Goal: Task Accomplishment & Management: Manage account settings

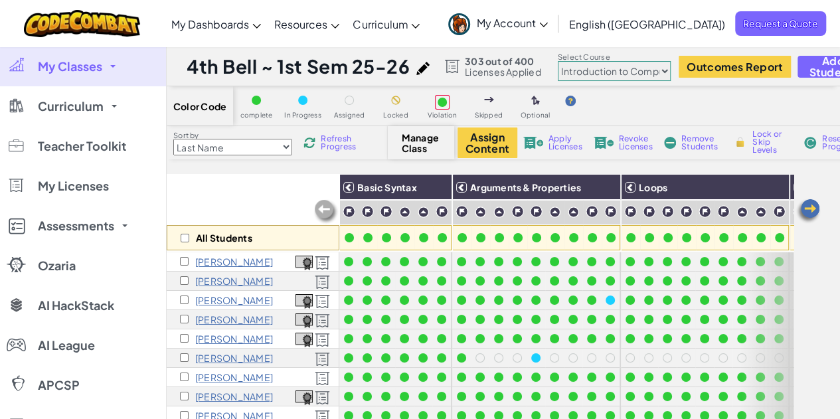
click at [110, 65] on link "My Classes" at bounding box center [83, 66] width 166 height 40
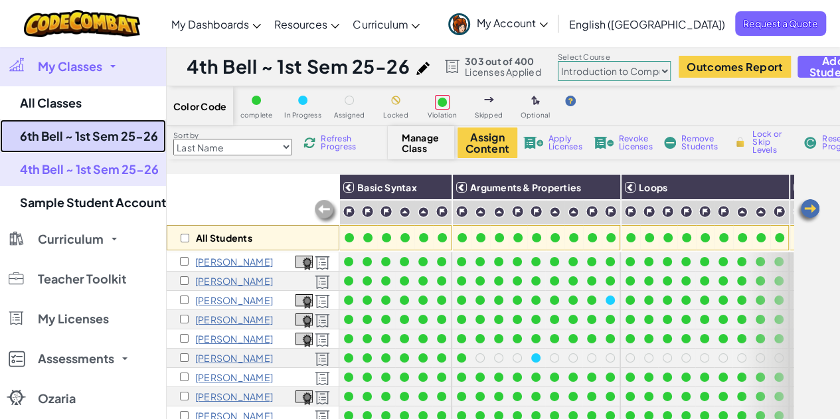
click at [104, 145] on link "6th Bell ~ 1st Sem 25-26" at bounding box center [83, 136] width 166 height 33
select select "5632661322961295f9428638"
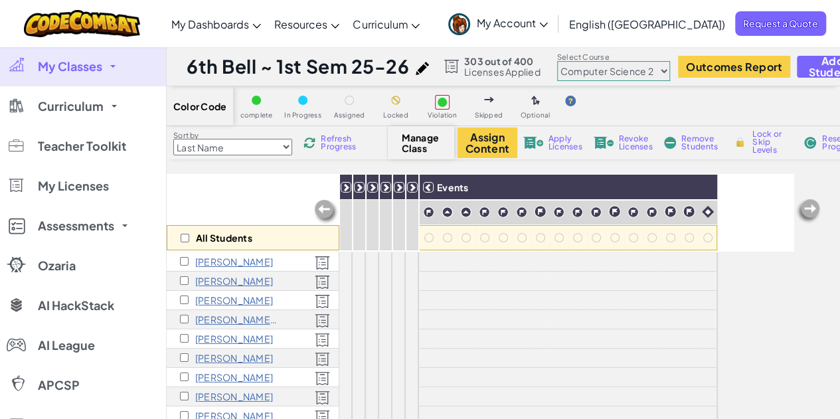
click at [633, 67] on select "Junior Introduction to Computer Science Game Development 1 Web Development 1 Co…" at bounding box center [613, 71] width 113 height 20
select select "560f1a9f22961295f9427742"
click at [558, 61] on select "Junior Introduction to Computer Science Game Development 1 Web Development 1 Co…" at bounding box center [613, 71] width 113 height 20
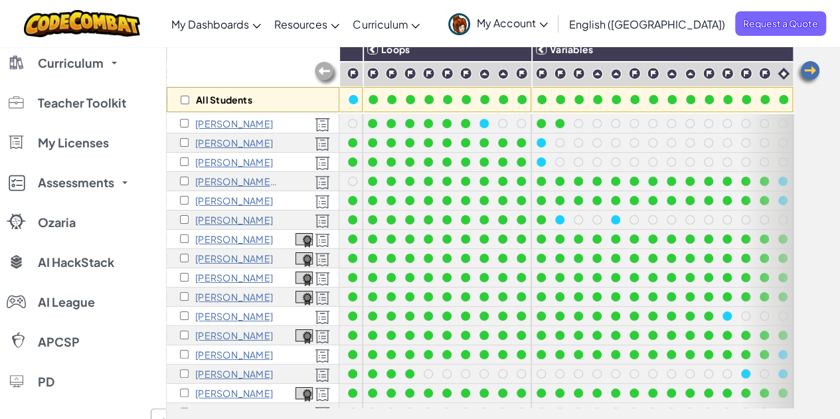
scroll to position [0, 268]
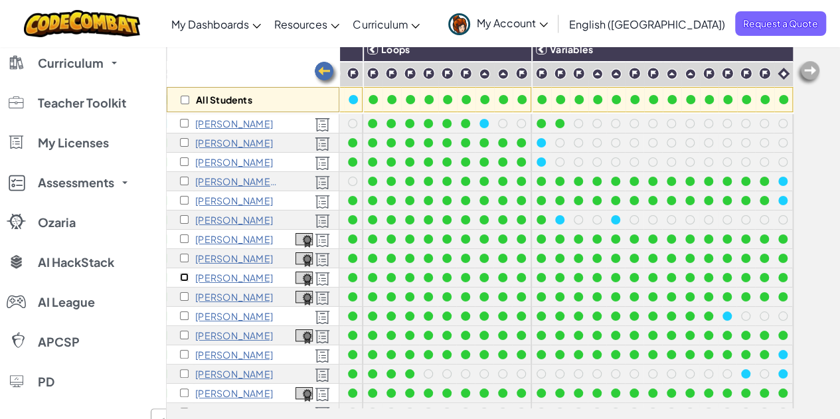
click at [183, 278] on input "checkbox" at bounding box center [184, 277] width 9 height 9
checkbox input "true"
click at [184, 258] on input "checkbox" at bounding box center [184, 258] width 9 height 9
checkbox input "true"
click at [182, 293] on input "checkbox" at bounding box center [184, 296] width 9 height 9
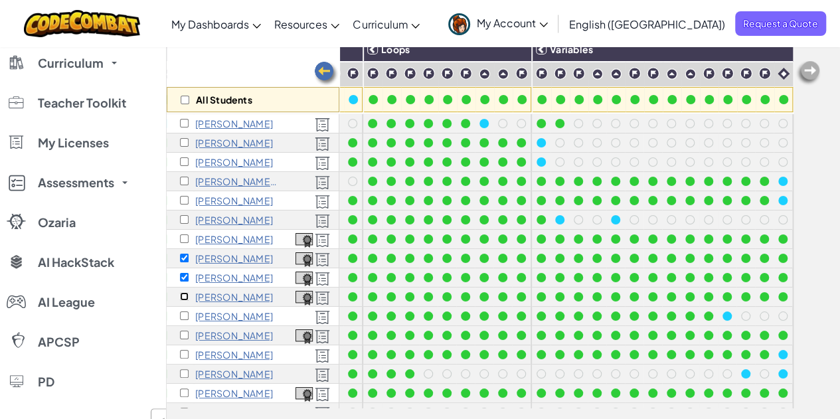
checkbox input "true"
click at [185, 200] on input "checkbox" at bounding box center [184, 200] width 9 height 9
checkbox input "true"
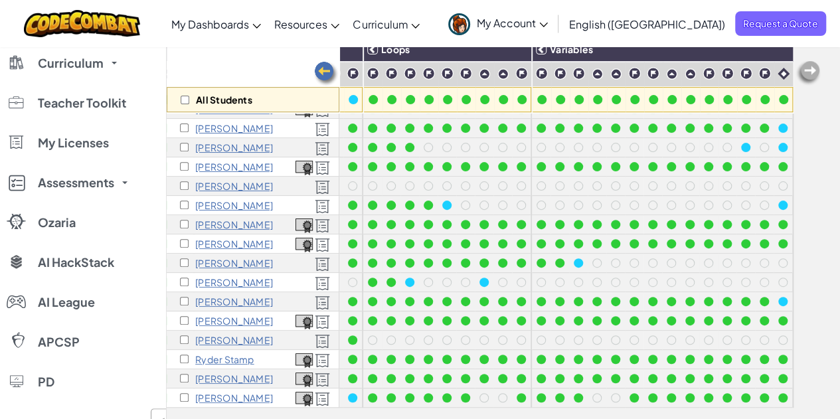
scroll to position [236, 268]
click at [185, 316] on input "checkbox" at bounding box center [184, 320] width 9 height 9
checkbox input "true"
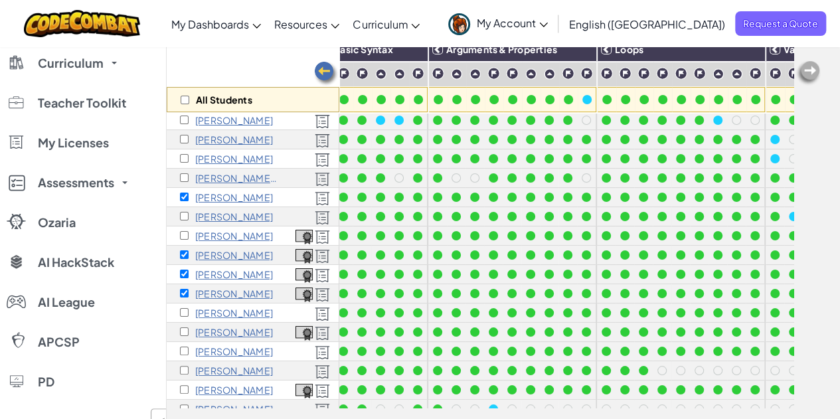
scroll to position [3, 0]
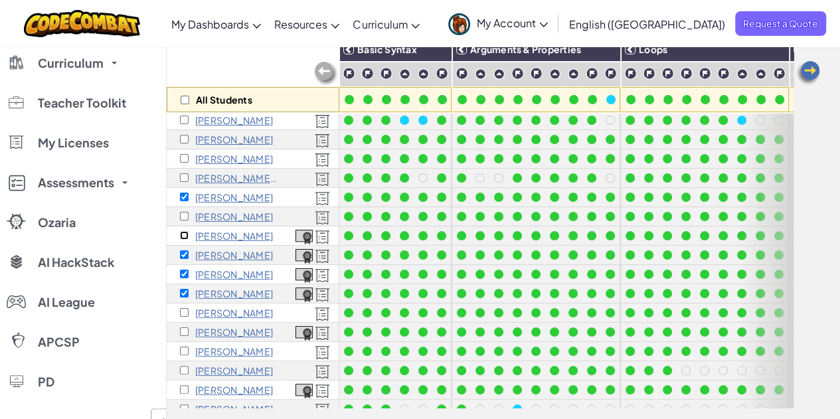
click at [185, 234] on input "checkbox" at bounding box center [184, 235] width 9 height 9
checkbox input "true"
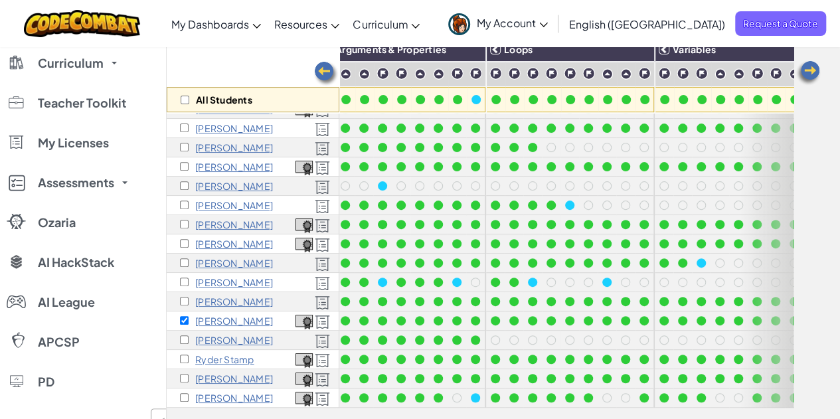
scroll to position [236, 135]
click at [185, 374] on input "checkbox" at bounding box center [184, 378] width 9 height 9
checkbox input "true"
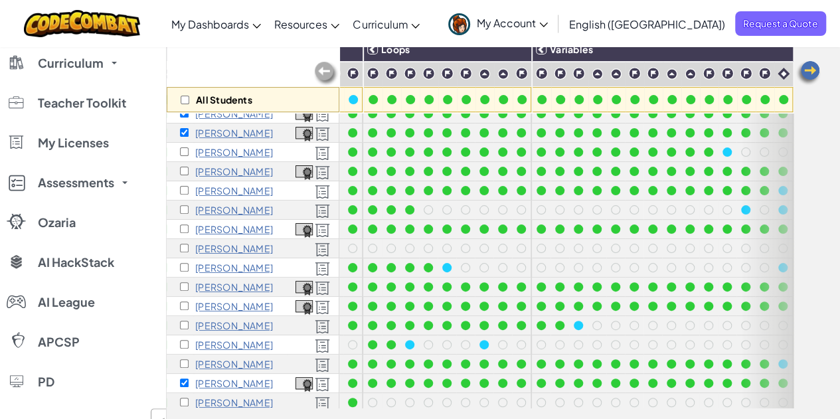
scroll to position [164, 268]
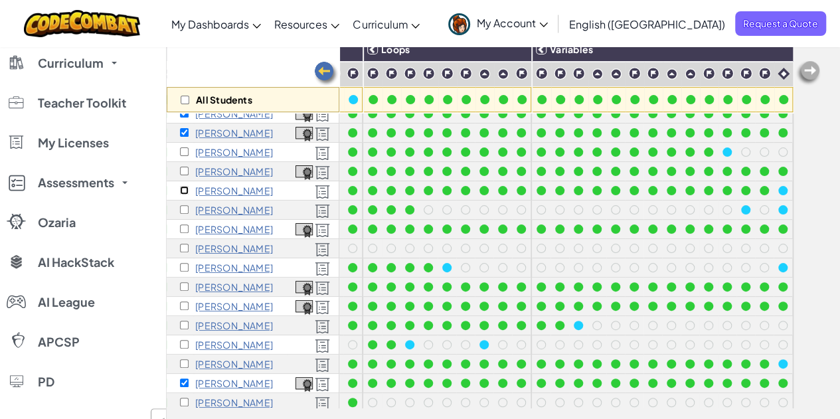
click at [184, 188] on input "checkbox" at bounding box center [184, 190] width 9 height 9
checkbox input "false"
click at [182, 168] on input "checkbox" at bounding box center [184, 171] width 9 height 9
checkbox input "true"
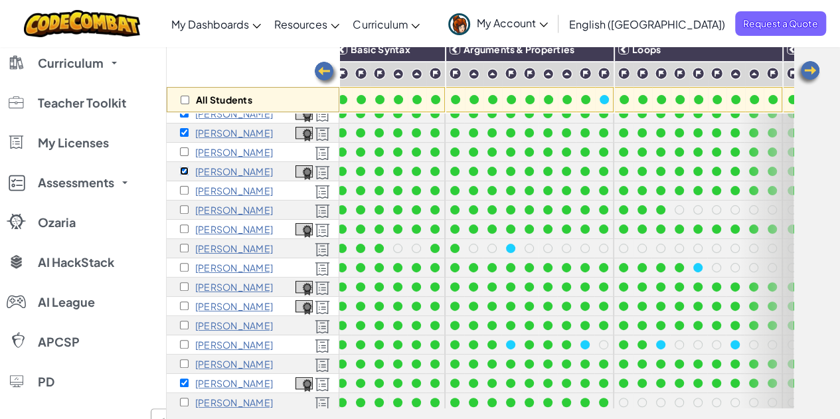
scroll to position [164, 0]
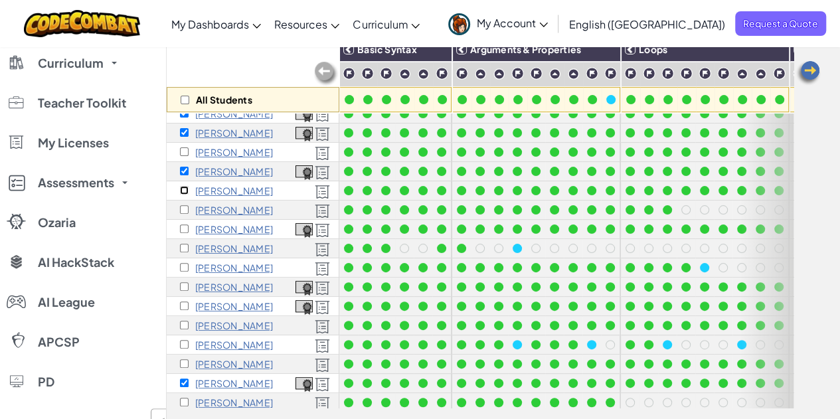
click at [183, 189] on input "checkbox" at bounding box center [184, 190] width 9 height 9
checkbox input "true"
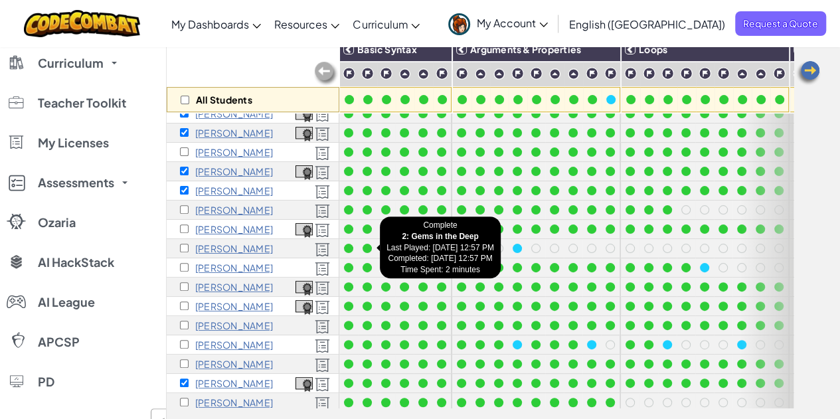
click at [363, 242] on div at bounding box center [367, 248] width 15 height 15
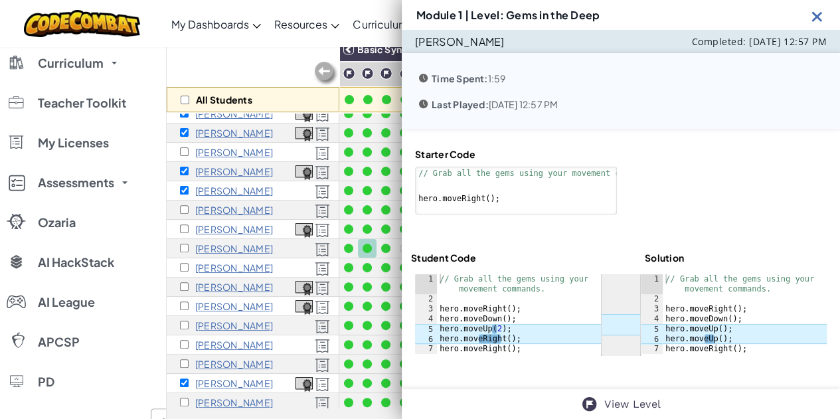
click at [817, 15] on img at bounding box center [817, 16] width 17 height 17
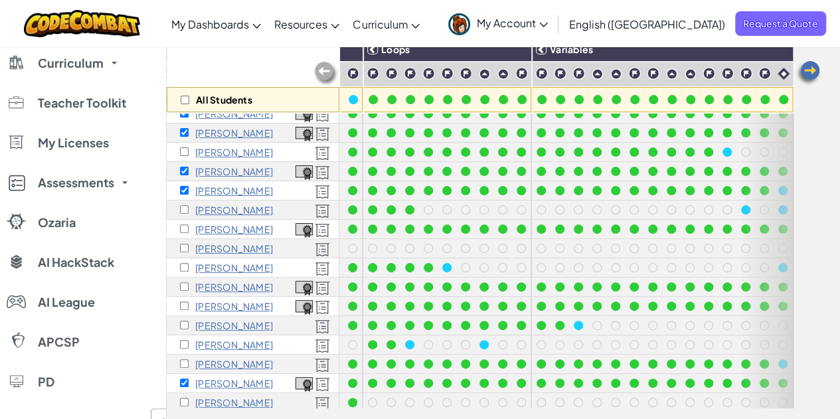
scroll to position [164, 268]
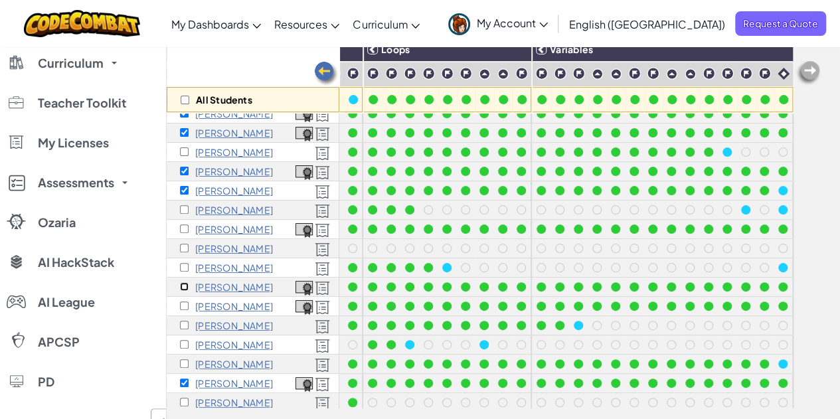
click at [186, 283] on input "checkbox" at bounding box center [184, 286] width 9 height 9
checkbox input "true"
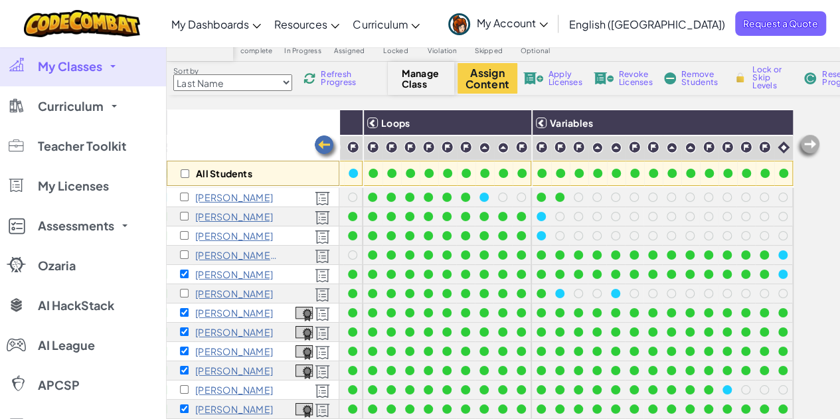
scroll to position [0, 0]
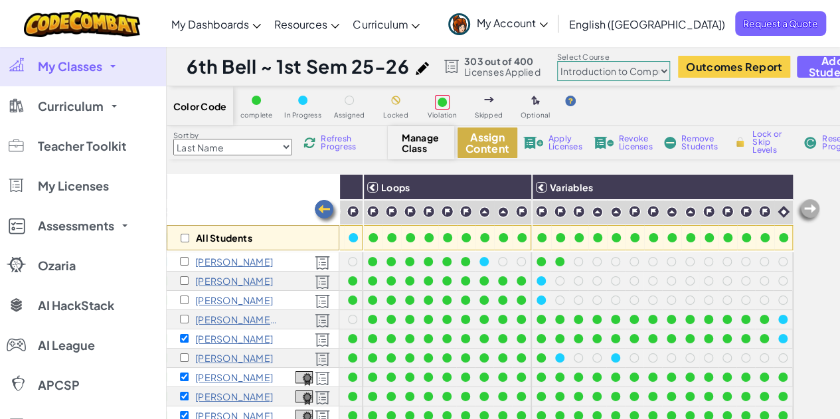
click at [491, 140] on button "Assign Content" at bounding box center [488, 143] width 60 height 31
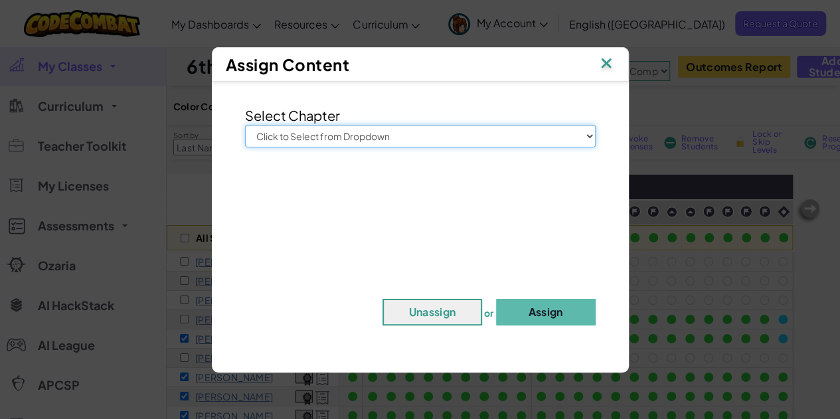
click at [480, 135] on select "Click to Select from Dropdown Junior Introduction to Computer Science Game Deve…" at bounding box center [420, 136] width 351 height 23
select select "Computer Science 2"
click at [245, 125] on select "Click to Select from Dropdown Junior Introduction to Computer Science Game Deve…" at bounding box center [420, 136] width 351 height 23
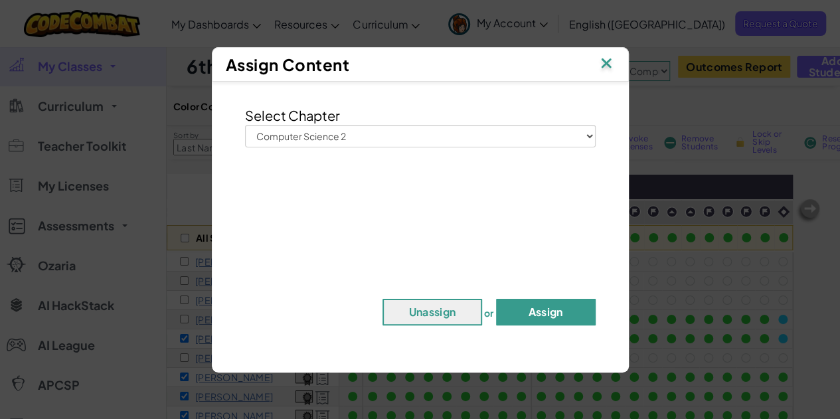
click at [550, 314] on button "Assign" at bounding box center [546, 312] width 100 height 27
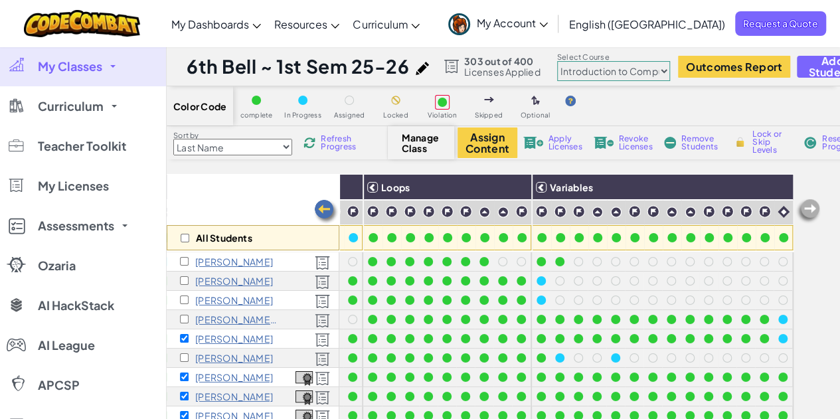
click at [179, 237] on div "All Students" at bounding box center [253, 237] width 173 height 25
click at [186, 238] on input "checkbox" at bounding box center [185, 238] width 9 height 9
checkbox input "true"
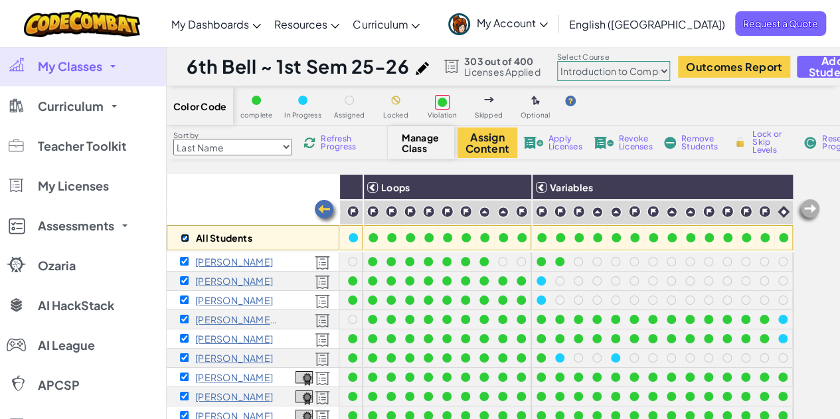
checkbox input "true"
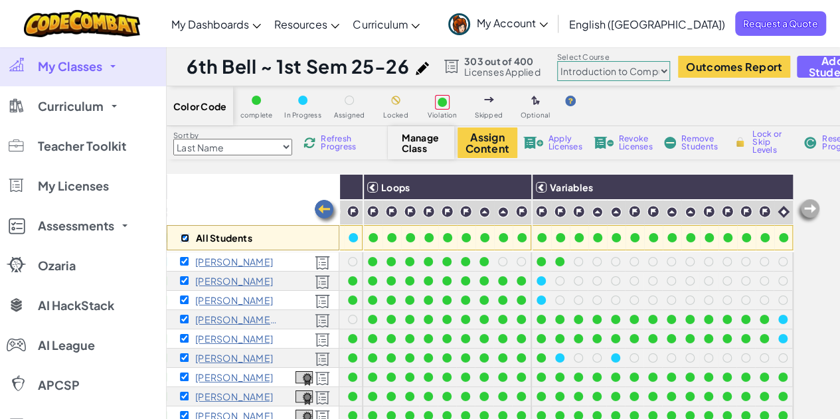
checkbox input "true"
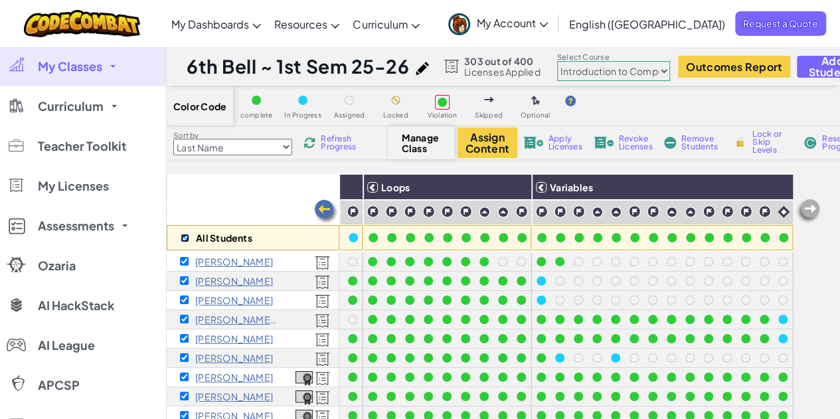
checkbox input "true"
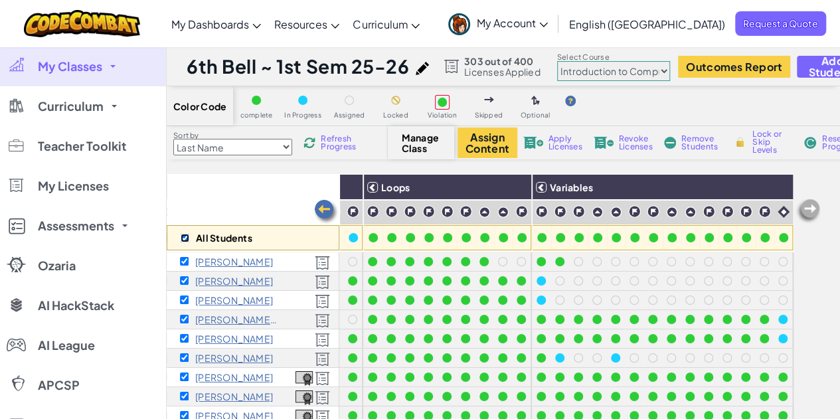
click at [186, 238] on input "checkbox" at bounding box center [185, 238] width 9 height 9
checkbox input "false"
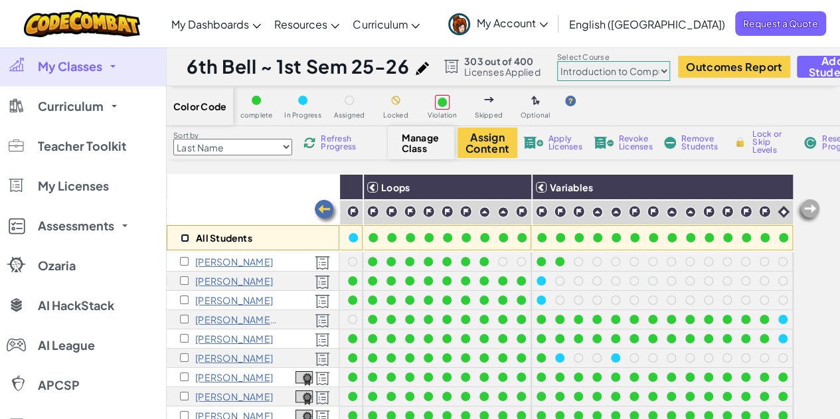
checkbox input "false"
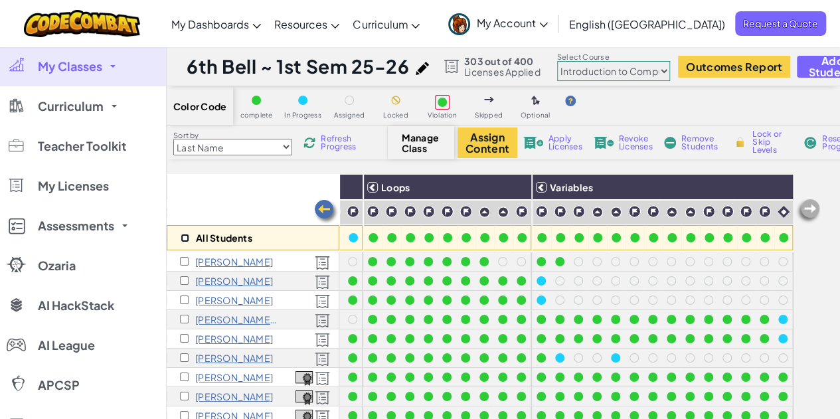
checkbox input "false"
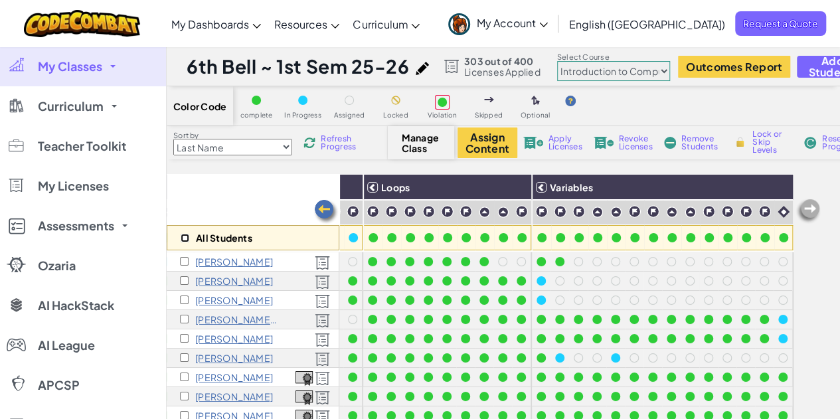
checkbox input "false"
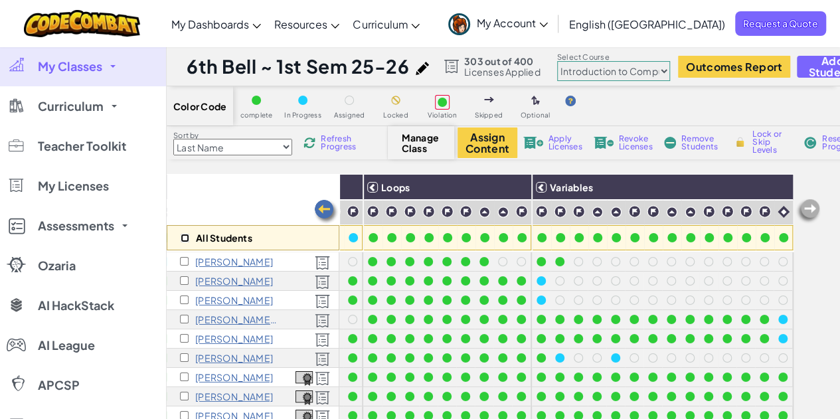
checkbox input "false"
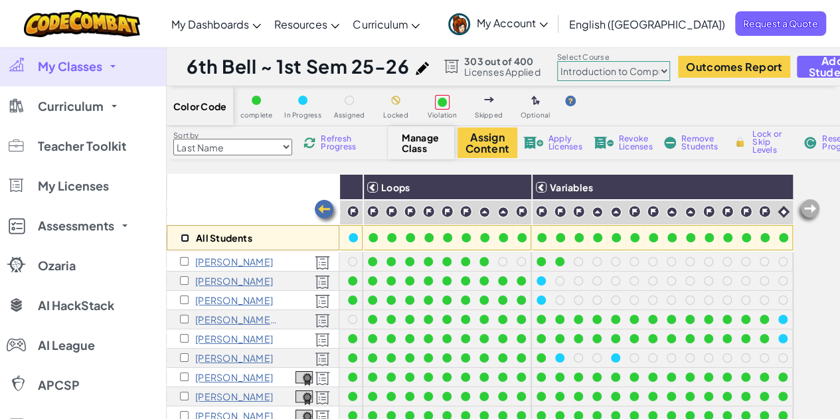
checkbox input "false"
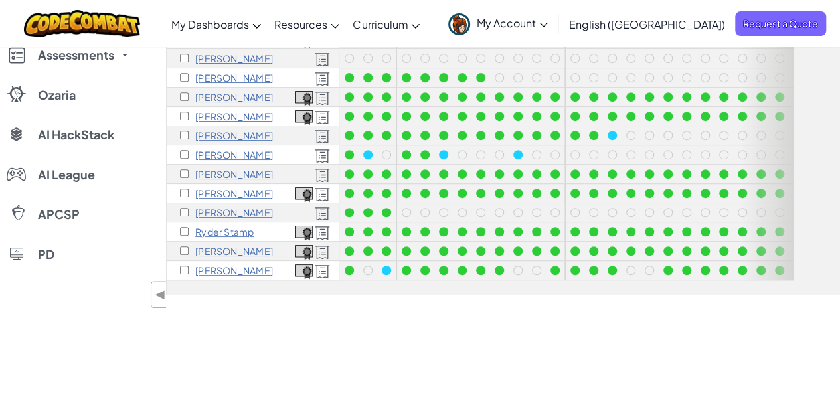
scroll to position [236, 268]
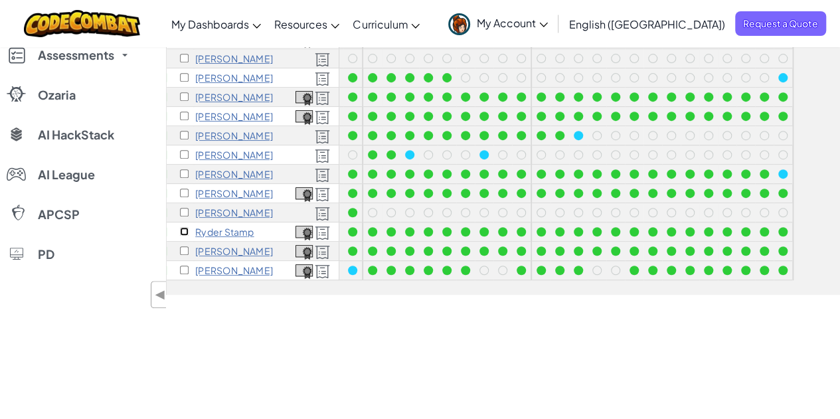
click at [182, 227] on input "checkbox" at bounding box center [184, 231] width 9 height 9
checkbox input "true"
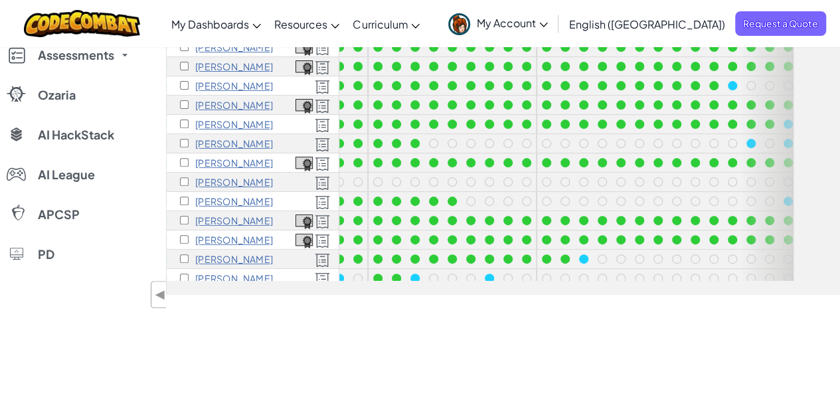
scroll to position [103, 268]
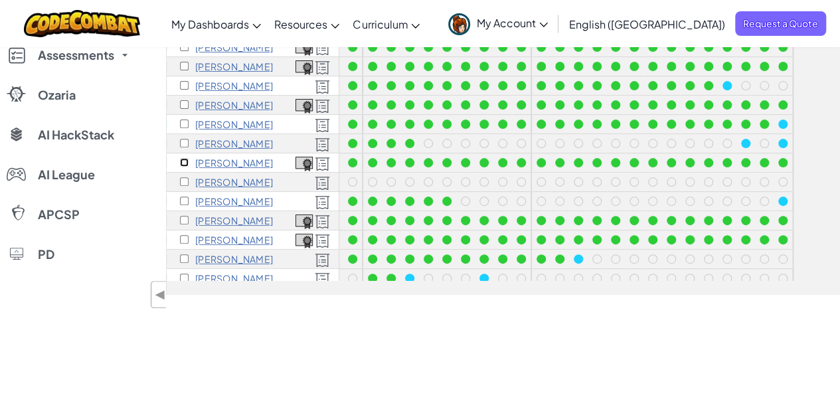
click at [184, 164] on input "checkbox" at bounding box center [184, 162] width 9 height 9
checkbox input "true"
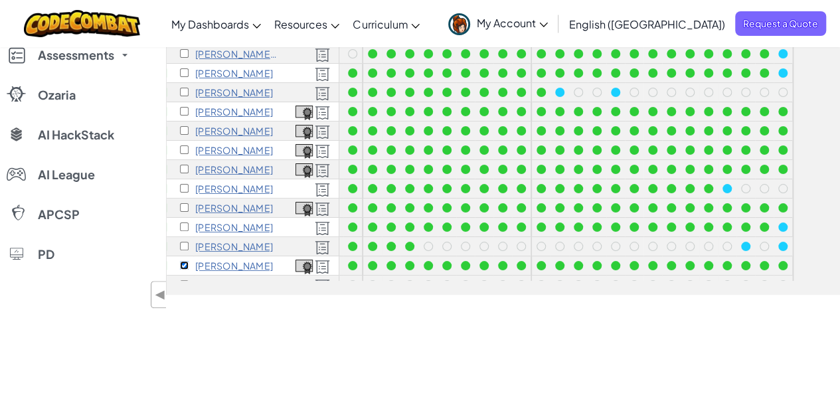
scroll to position [0, 0]
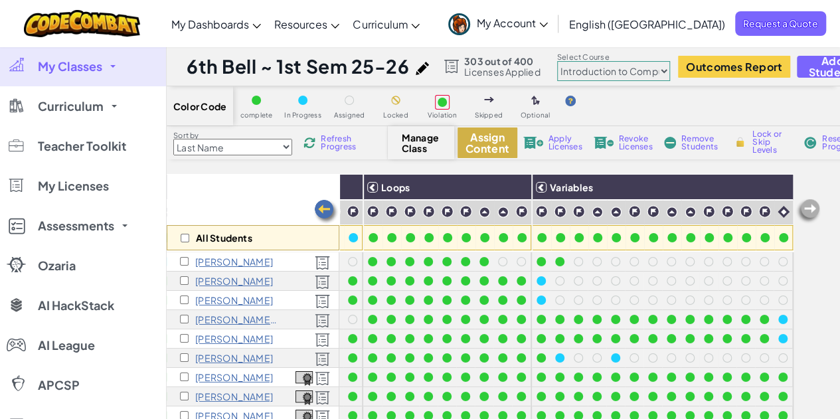
click at [495, 141] on button "Assign Content" at bounding box center [488, 143] width 60 height 31
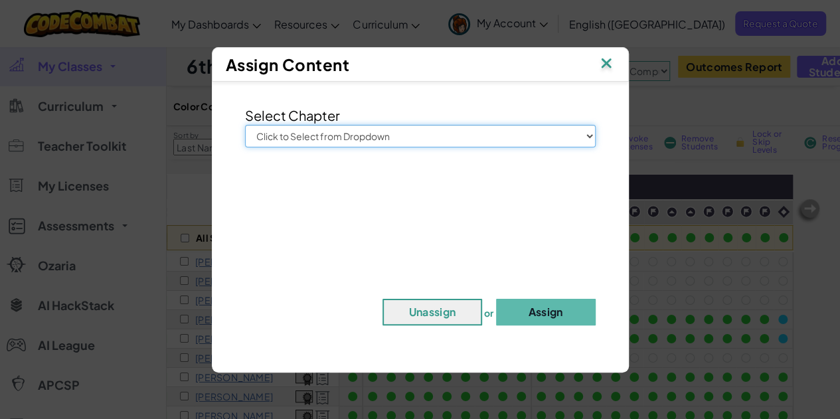
click at [465, 135] on select "Click to Select from Dropdown Junior Introduction to Computer Science Game Deve…" at bounding box center [420, 136] width 351 height 23
select select "Computer Science 2"
click at [245, 125] on select "Click to Select from Dropdown Junior Introduction to Computer Science Game Deve…" at bounding box center [420, 136] width 351 height 23
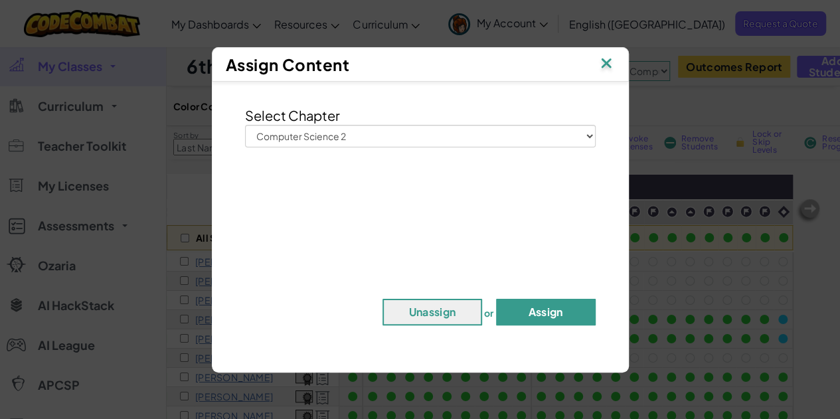
click at [533, 313] on button "Assign" at bounding box center [546, 312] width 100 height 27
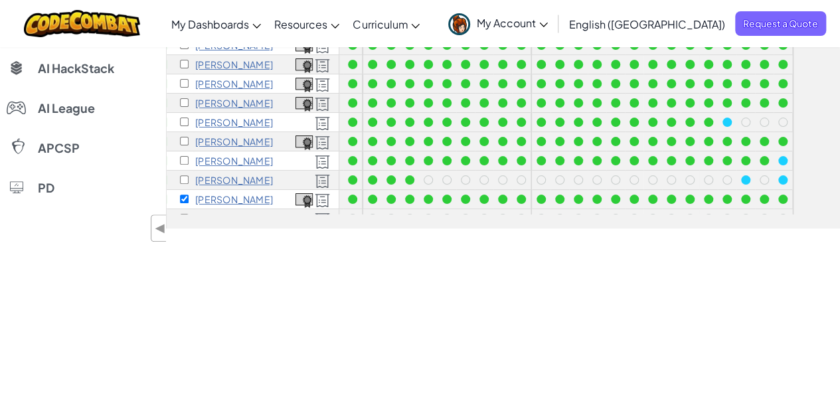
scroll to position [199, 0]
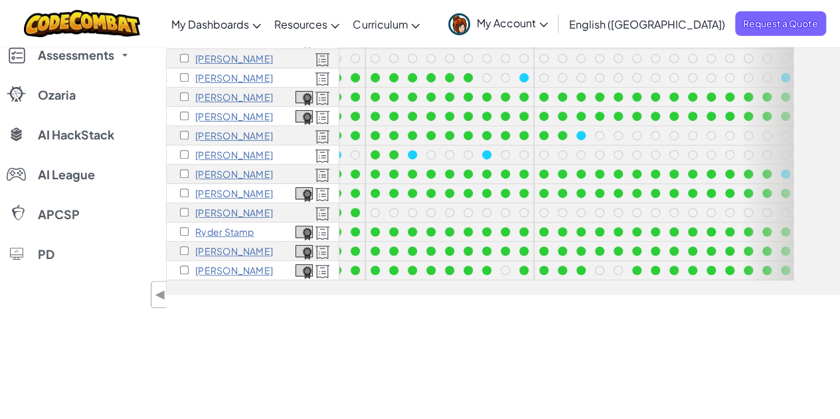
scroll to position [236, 256]
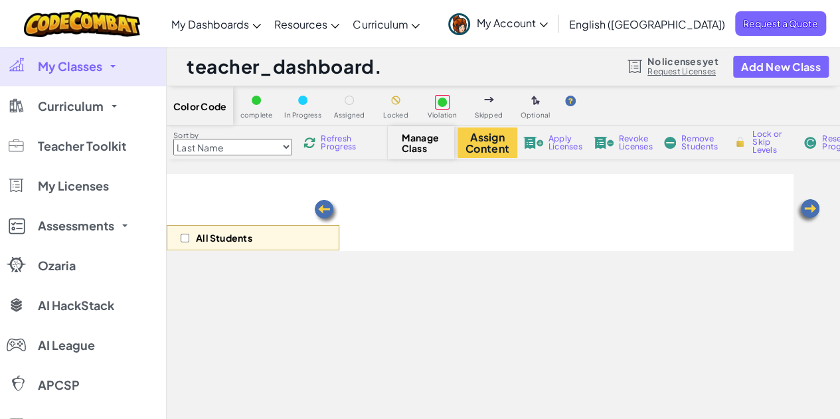
select select "560f1a9f22961295f9427742"
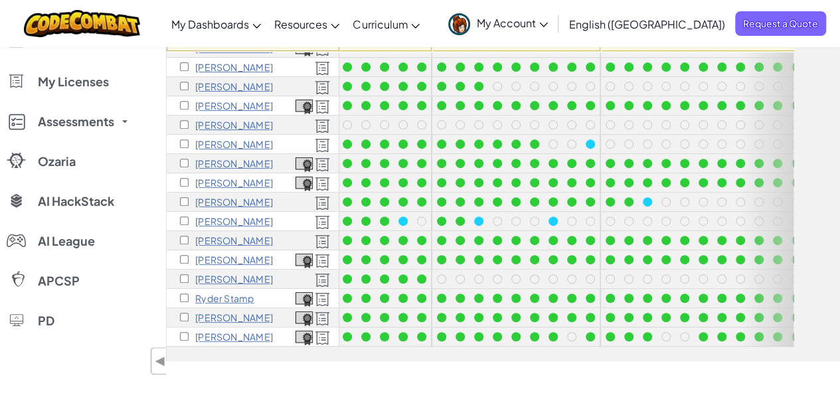
scroll to position [236, 206]
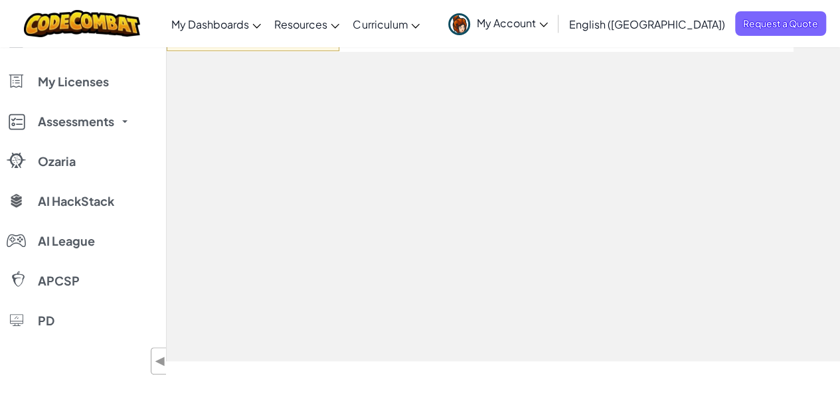
scroll to position [199, 0]
select select "560f1a9f22961295f9427742"
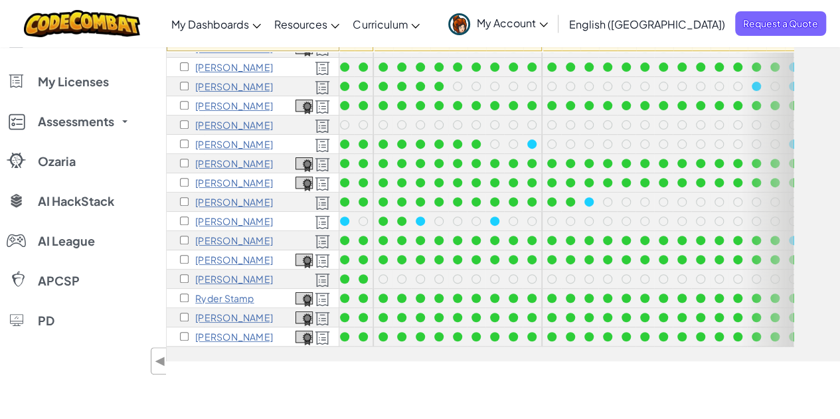
scroll to position [236, 268]
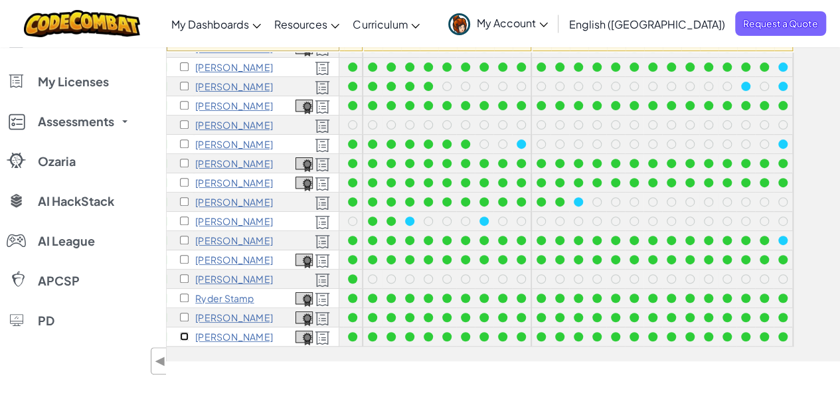
click at [185, 332] on input "checkbox" at bounding box center [184, 336] width 9 height 9
checkbox input "true"
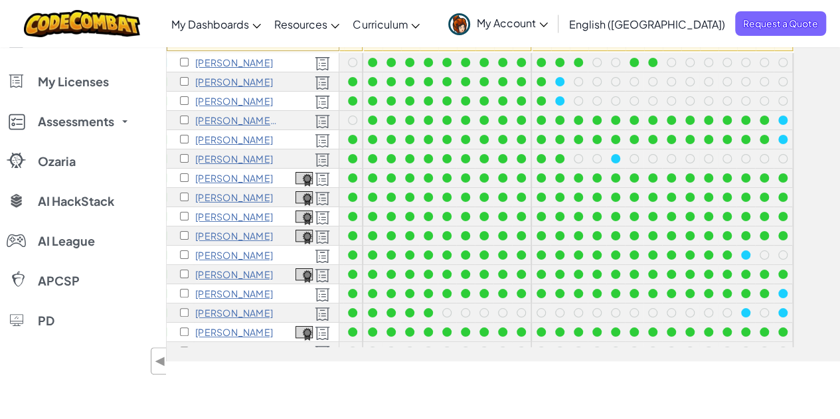
scroll to position [0, 0]
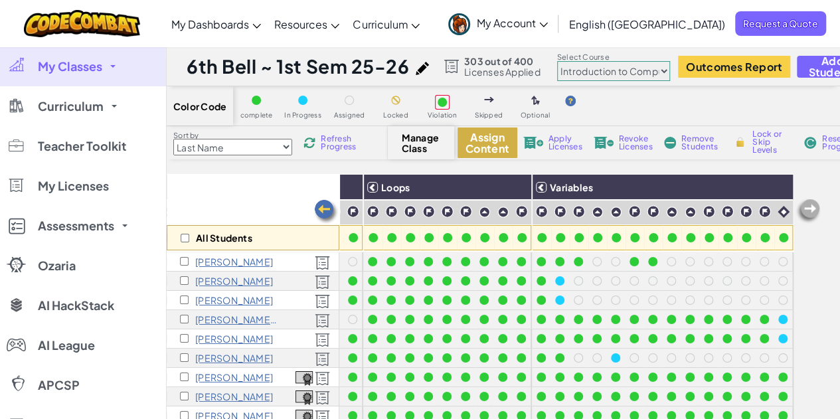
click at [481, 145] on button "Assign Content" at bounding box center [488, 143] width 60 height 31
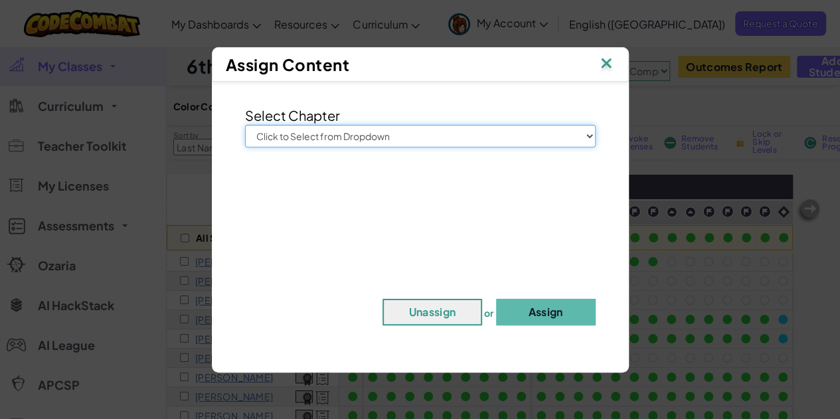
click at [396, 134] on select "Click to Select from Dropdown Junior Introduction to Computer Science Game Deve…" at bounding box center [420, 136] width 351 height 23
select select "Computer Science 2"
click at [245, 125] on select "Click to Select from Dropdown Junior Introduction to Computer Science Game Deve…" at bounding box center [420, 136] width 351 height 23
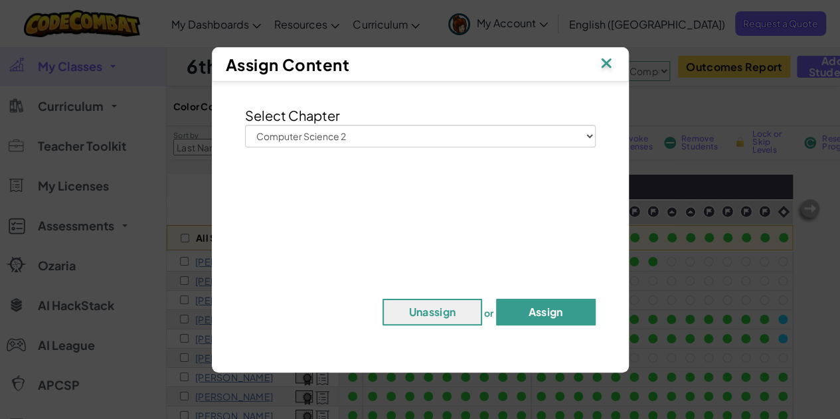
click at [552, 313] on button "Assign" at bounding box center [546, 312] width 100 height 27
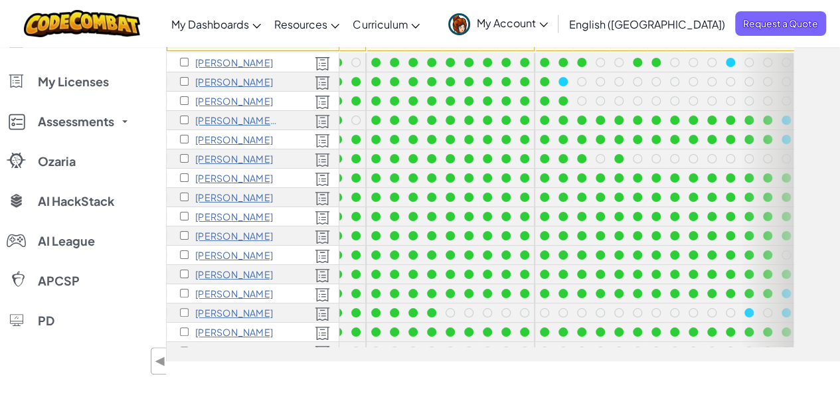
scroll to position [0, 268]
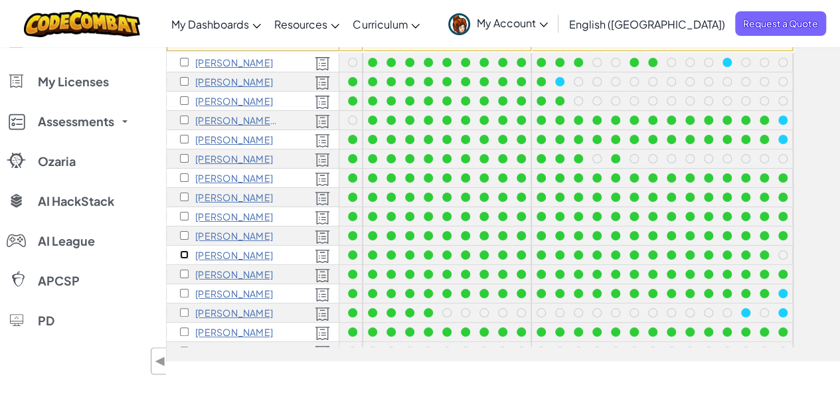
click at [183, 253] on input "checkbox" at bounding box center [184, 254] width 9 height 9
checkbox input "true"
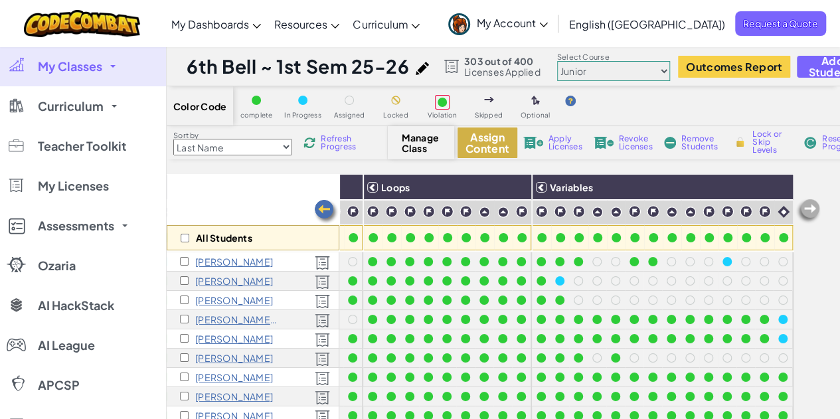
click at [484, 144] on button "Assign Content" at bounding box center [488, 143] width 60 height 31
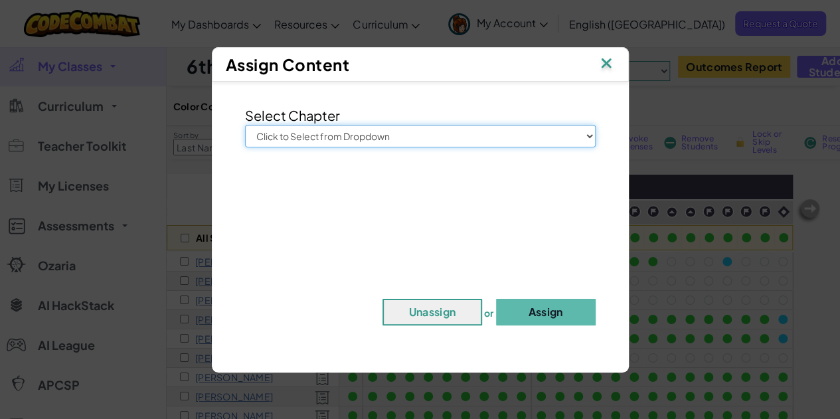
click at [339, 135] on select "Click to Select from Dropdown Junior Introduction to Computer Science Game Deve…" at bounding box center [420, 136] width 351 height 23
select select "Computer Science 2"
click at [245, 125] on select "Click to Select from Dropdown Junior Introduction to Computer Science Game Deve…" at bounding box center [420, 136] width 351 height 23
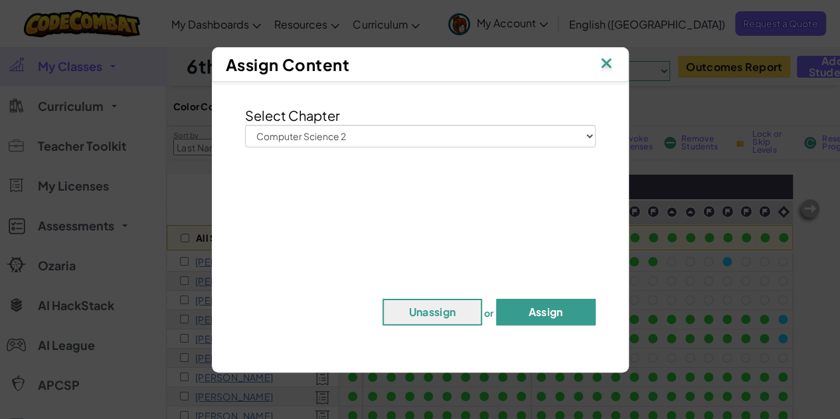
click at [537, 313] on button "Assign" at bounding box center [546, 312] width 100 height 27
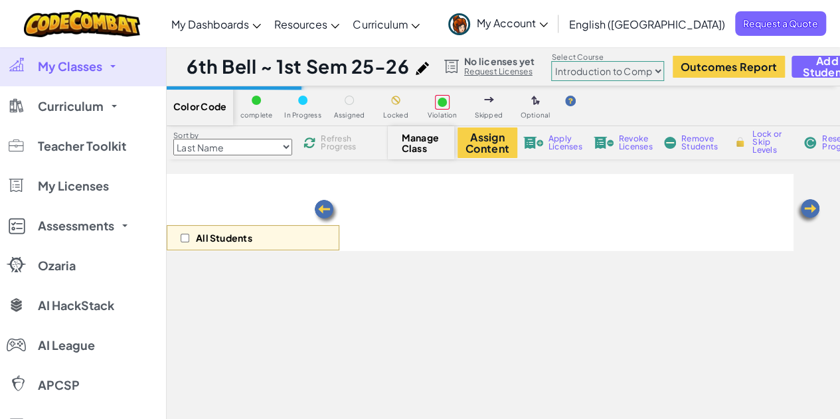
click at [634, 69] on select "Junior Introduction to Computer Science Game Development 1 Web Development 1 Co…" at bounding box center [607, 71] width 113 height 20
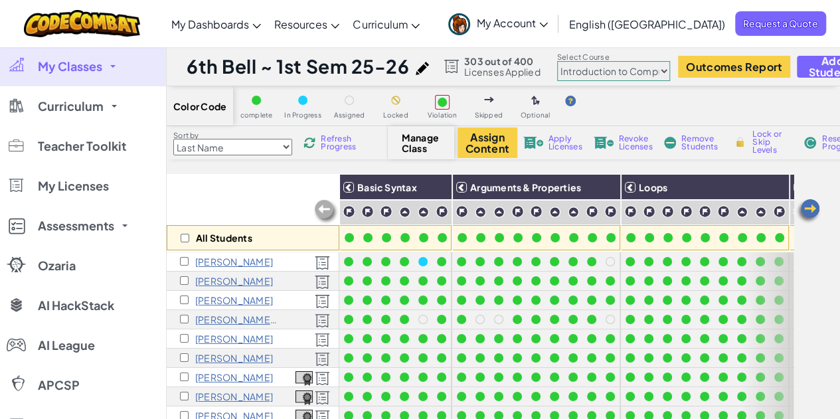
select select "5632661322961295f9428638"
click at [558, 61] on select "Junior Introduction to Computer Science Game Development 1 Web Development 1 Co…" at bounding box center [613, 71] width 113 height 20
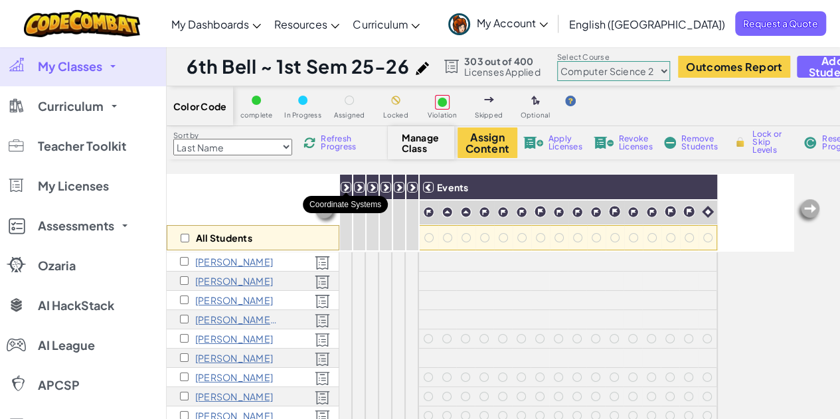
click at [343, 184] on icon at bounding box center [345, 187] width 9 height 9
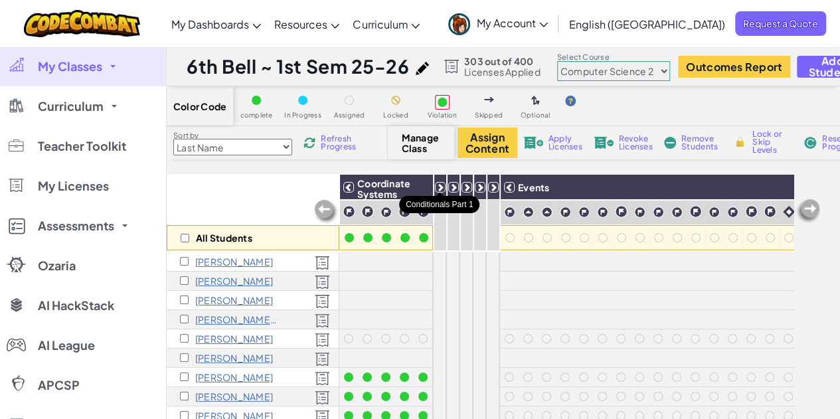
click at [440, 189] on icon at bounding box center [440, 187] width 9 height 9
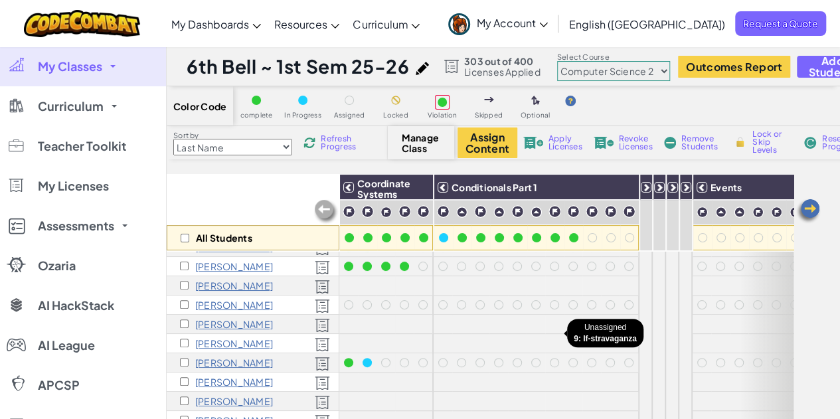
scroll to position [103, 0]
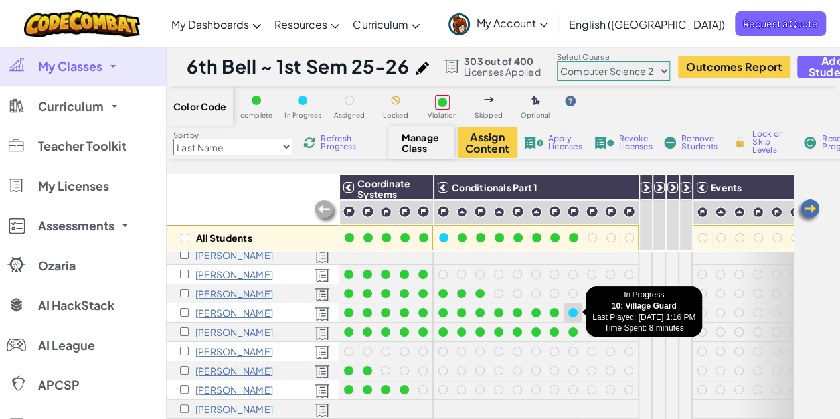
click at [572, 308] on div at bounding box center [573, 312] width 9 height 9
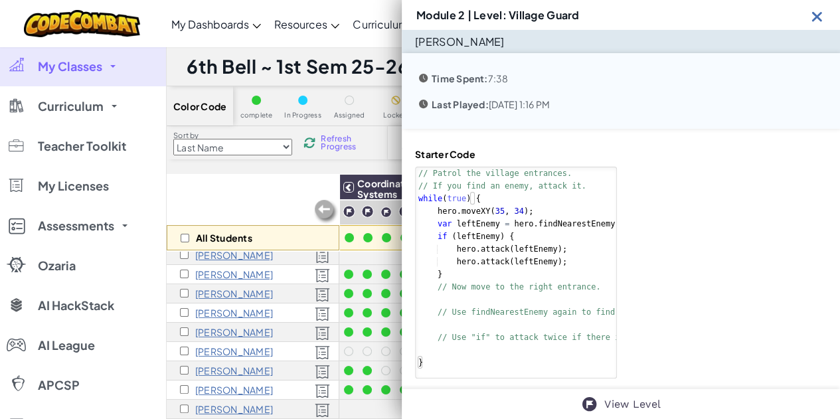
click at [819, 14] on img at bounding box center [817, 16] width 17 height 17
